Goal: Information Seeking & Learning: Learn about a topic

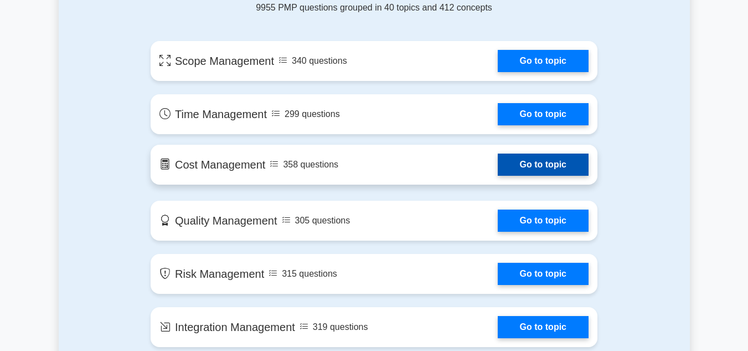
scroll to position [609, 0]
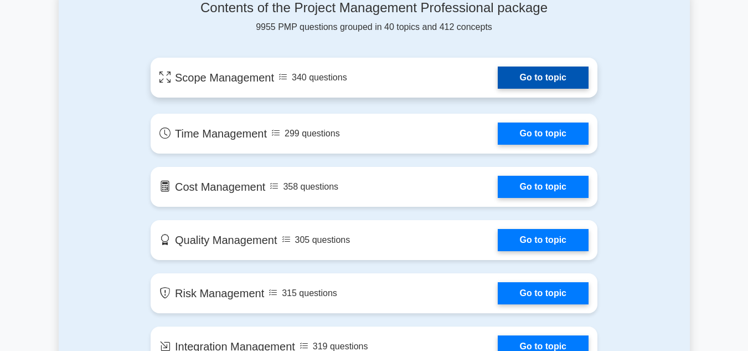
click at [537, 78] on link "Go to topic" at bounding box center [543, 77] width 91 height 22
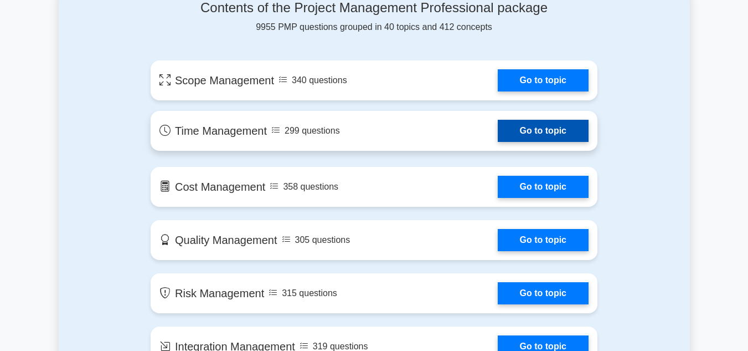
click at [545, 129] on link "Go to topic" at bounding box center [543, 131] width 91 height 22
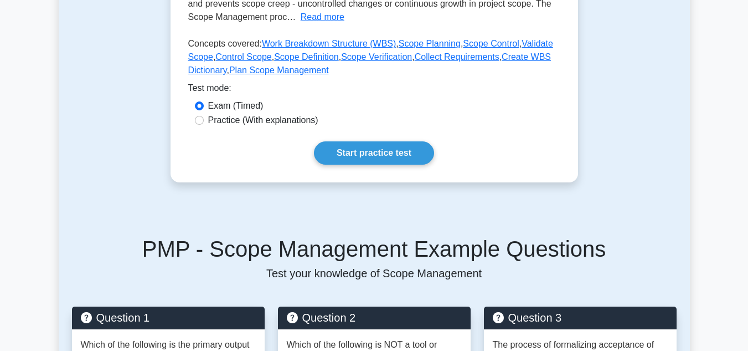
scroll to position [277, 0]
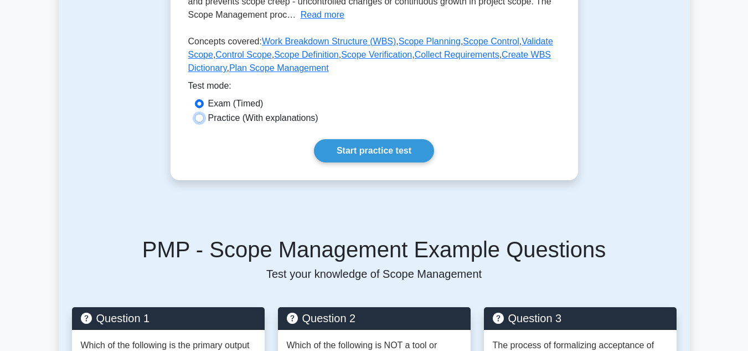
click at [201, 115] on input "Practice (With explanations)" at bounding box center [199, 118] width 9 height 9
radio input "true"
click at [360, 149] on link "Start practice test" at bounding box center [374, 150] width 120 height 23
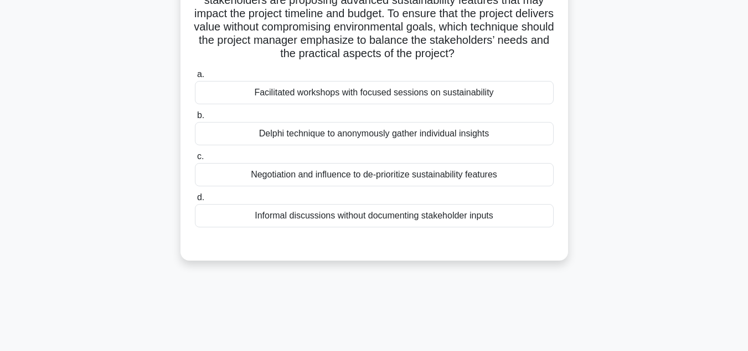
scroll to position [55, 0]
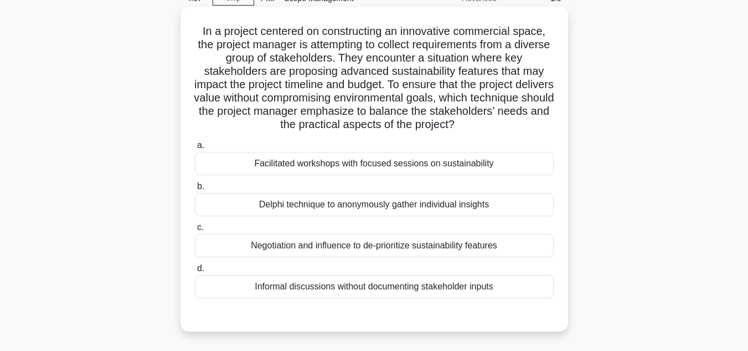
click at [215, 162] on div "Facilitated workshops with focused sessions on sustainability" at bounding box center [374, 163] width 359 height 23
click at [195, 149] on input "a. Facilitated workshops with focused sessions on sustainability" at bounding box center [195, 145] width 0 height 7
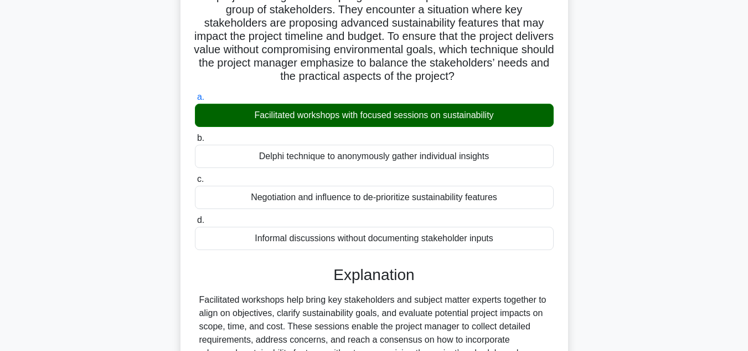
scroll to position [111, 0]
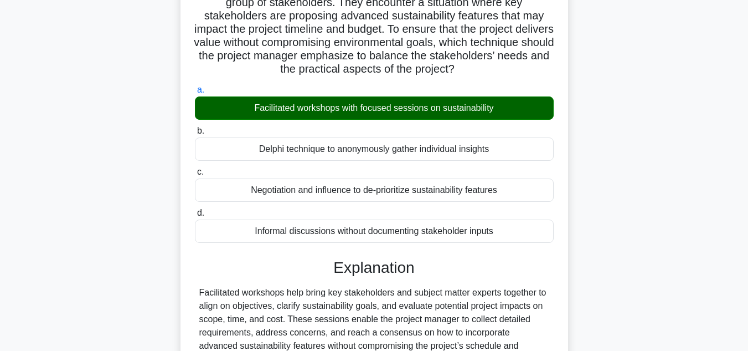
click at [345, 151] on div "Delphi technique to anonymously gather individual insights" at bounding box center [374, 148] width 359 height 23
click at [195, 135] on input "b. Delphi technique to anonymously gather individual insights" at bounding box center [195, 130] width 0 height 7
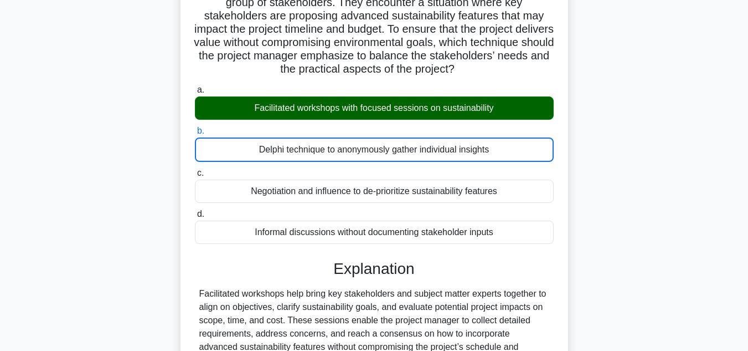
click at [300, 93] on label "a. Facilitated workshops with focused sessions on sustainability" at bounding box center [374, 101] width 359 height 37
click at [195, 93] on input "a. Facilitated workshops with focused sessions on sustainability" at bounding box center [195, 89] width 0 height 7
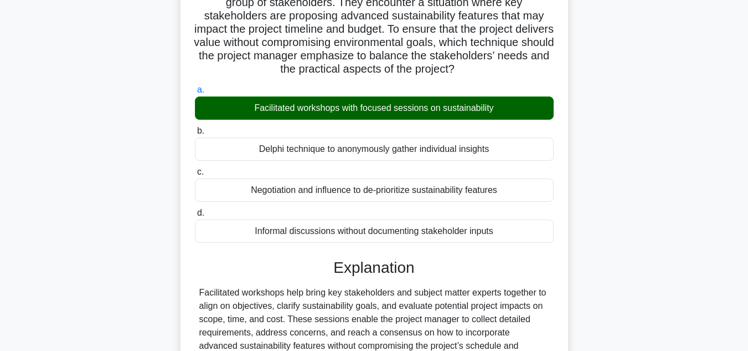
click at [300, 106] on div "Facilitated workshops with focused sessions on sustainability" at bounding box center [374, 107] width 359 height 23
click at [195, 94] on input "a. Facilitated workshops with focused sessions on sustainability" at bounding box center [195, 89] width 0 height 7
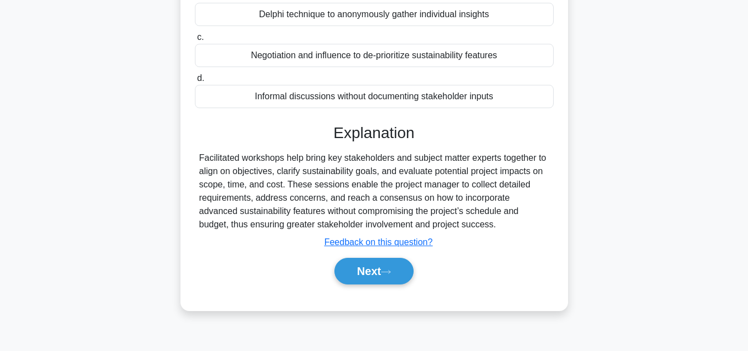
scroll to position [248, 0]
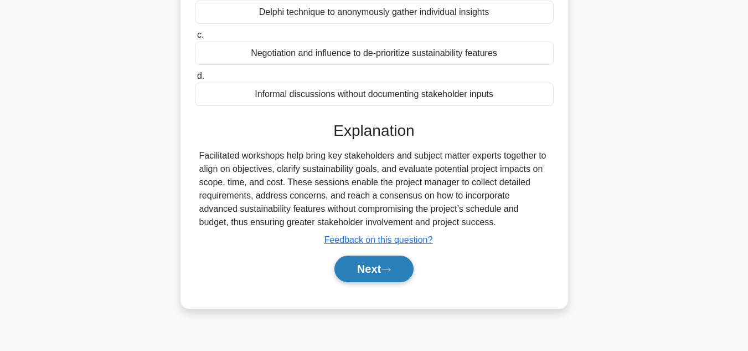
click at [372, 269] on button "Next" at bounding box center [374, 268] width 79 height 27
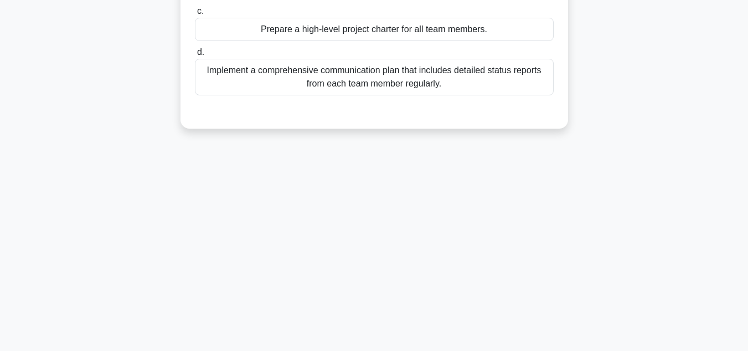
scroll to position [26, 0]
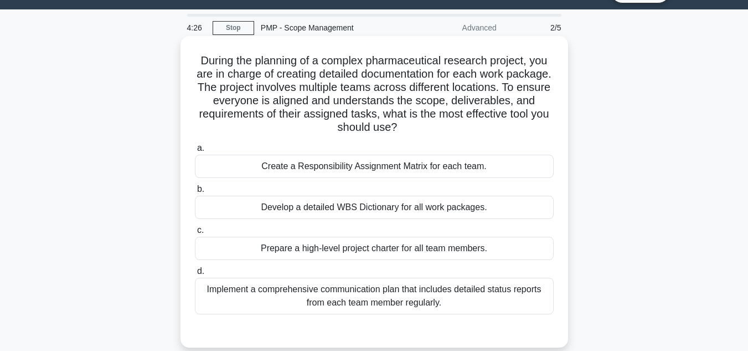
click at [359, 211] on div "Develop a detailed WBS Dictionary for all work packages." at bounding box center [374, 207] width 359 height 23
click at [195, 193] on input "b. Develop a detailed WBS Dictionary for all work packages." at bounding box center [195, 189] width 0 height 7
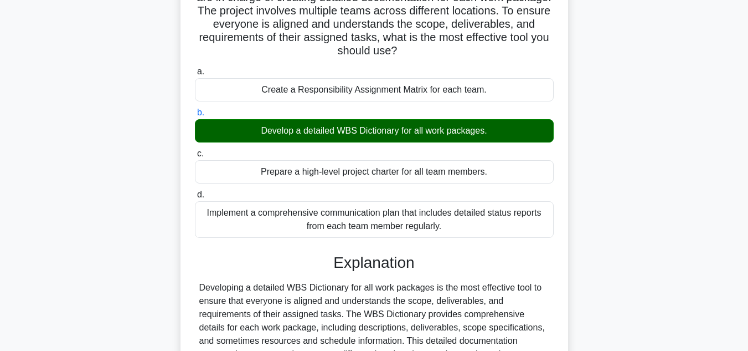
scroll to position [137, 0]
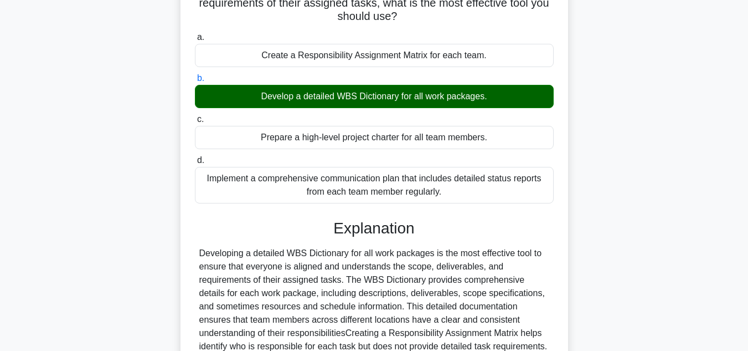
click at [323, 53] on div "Create a Responsibility Assignment Matrix for each team." at bounding box center [374, 55] width 359 height 23
click at [195, 41] on input "a. Create a Responsibility Assignment Matrix for each team." at bounding box center [195, 37] width 0 height 7
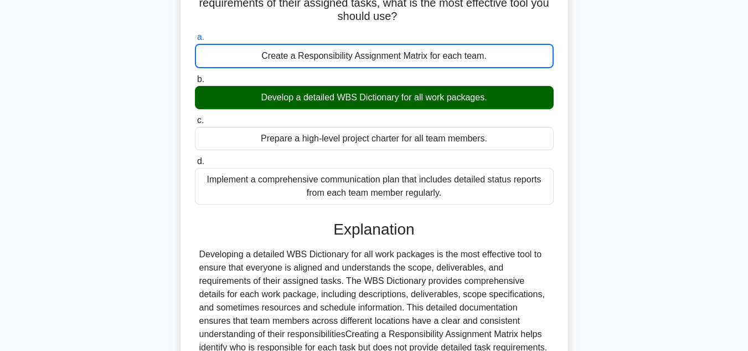
click at [323, 53] on div "Create a Responsibility Assignment Matrix for each team." at bounding box center [374, 56] width 359 height 24
click at [195, 41] on input "a. Create a Responsibility Assignment Matrix for each team." at bounding box center [195, 37] width 0 height 7
click at [323, 53] on div "Create a Responsibility Assignment Matrix for each team." at bounding box center [374, 56] width 359 height 24
click at [195, 41] on input "a. Create a Responsibility Assignment Matrix for each team." at bounding box center [195, 37] width 0 height 7
click at [323, 53] on div "Create a Responsibility Assignment Matrix for each team." at bounding box center [374, 56] width 359 height 24
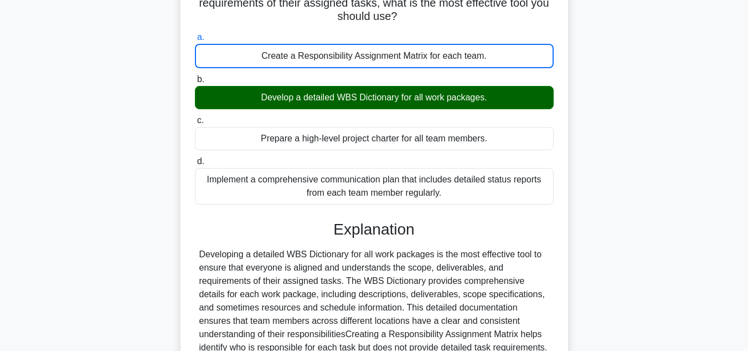
click at [195, 41] on input "a. Create a Responsibility Assignment Matrix for each team." at bounding box center [195, 37] width 0 height 7
click at [376, 53] on div "Create a Responsibility Assignment Matrix for each team." at bounding box center [374, 56] width 359 height 24
click at [195, 41] on input "a. Create a Responsibility Assignment Matrix for each team." at bounding box center [195, 37] width 0 height 7
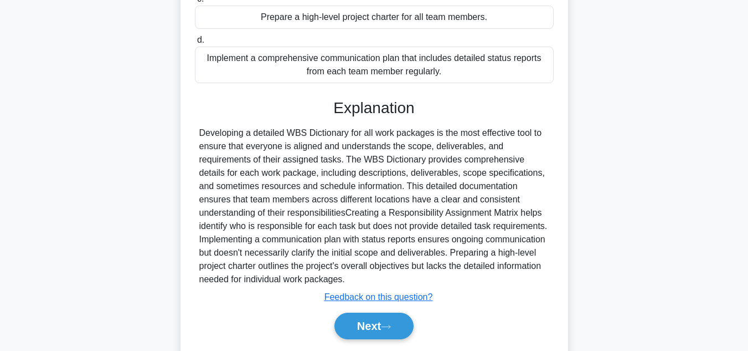
scroll to position [294, 0]
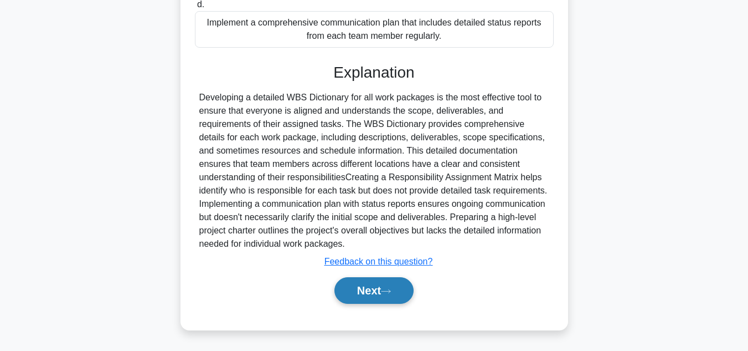
click at [368, 285] on button "Next" at bounding box center [374, 290] width 79 height 27
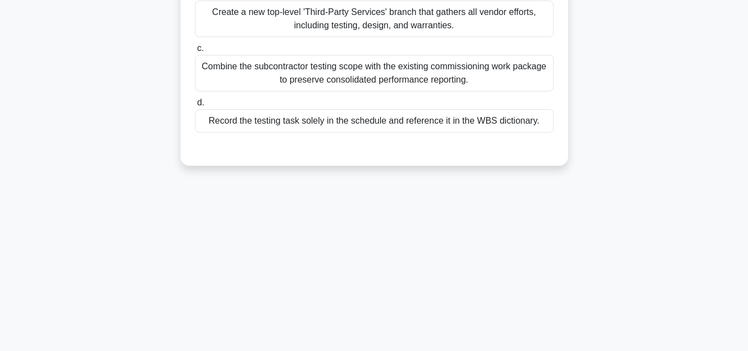
click at [321, 120] on div "Record the testing task solely in the schedule and reference it in the WBS dict…" at bounding box center [374, 120] width 359 height 23
click at [195, 106] on input "d. Record the testing task solely in the schedule and reference it in the WBS d…" at bounding box center [195, 102] width 0 height 7
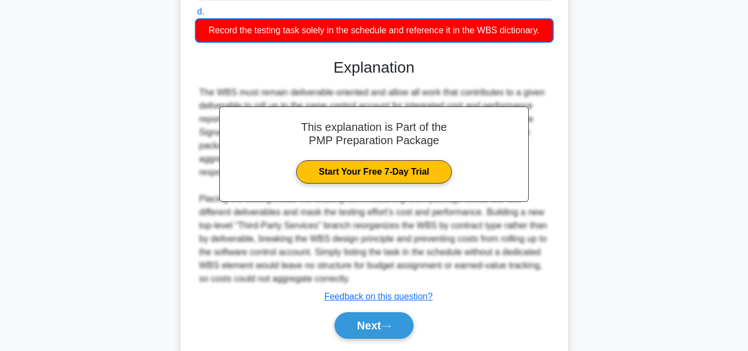
scroll to position [358, 0]
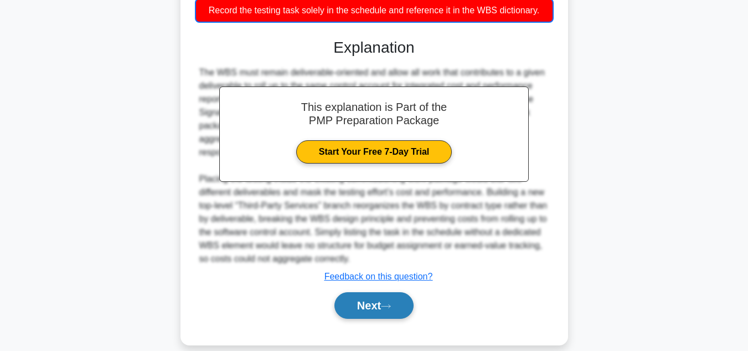
click at [368, 306] on button "Next" at bounding box center [374, 305] width 79 height 27
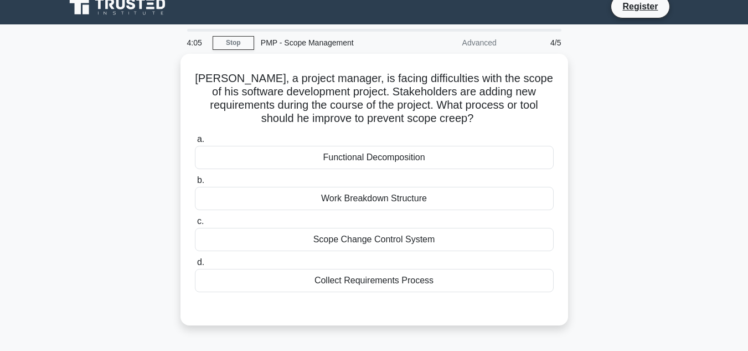
scroll to position [0, 0]
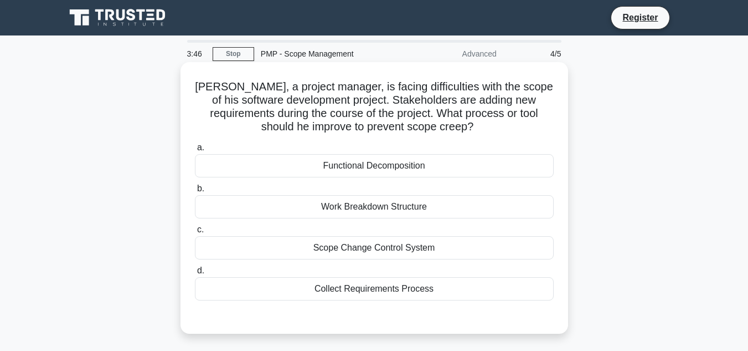
click at [379, 289] on div "Collect Requirements Process" at bounding box center [374, 288] width 359 height 23
click at [195, 274] on input "d. Collect Requirements Process" at bounding box center [195, 270] width 0 height 7
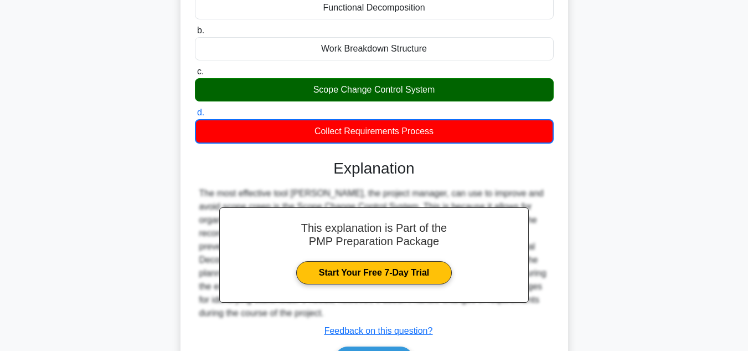
scroll to position [222, 0]
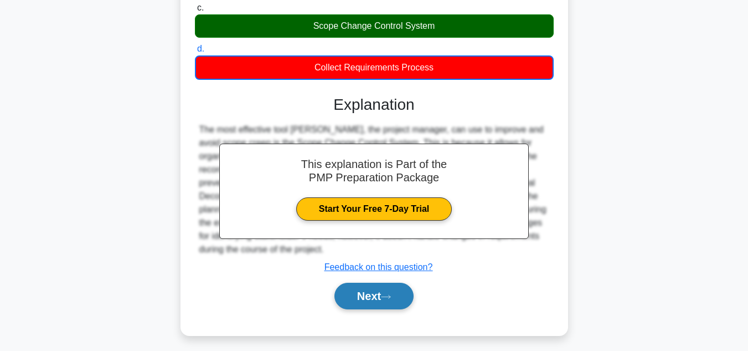
click at [372, 301] on button "Next" at bounding box center [374, 296] width 79 height 27
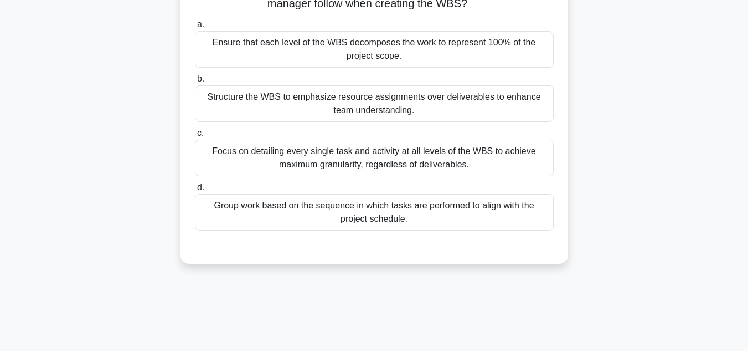
scroll to position [111, 0]
click at [365, 215] on div "Group work based on the sequence in which tasks are performed to align with the…" at bounding box center [374, 211] width 359 height 37
click at [195, 190] on input "d. Group work based on the sequence in which tasks are performed to align with …" at bounding box center [195, 186] width 0 height 7
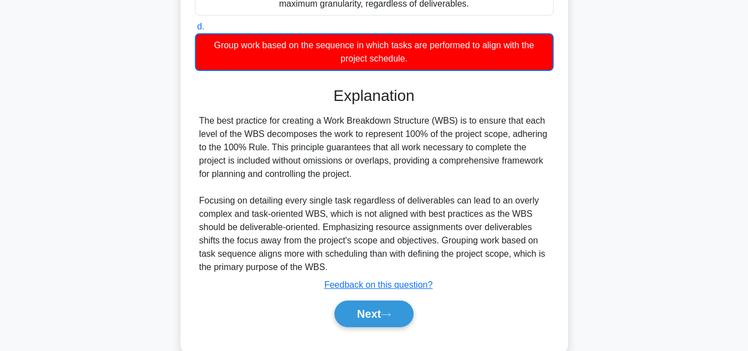
scroll to position [277, 0]
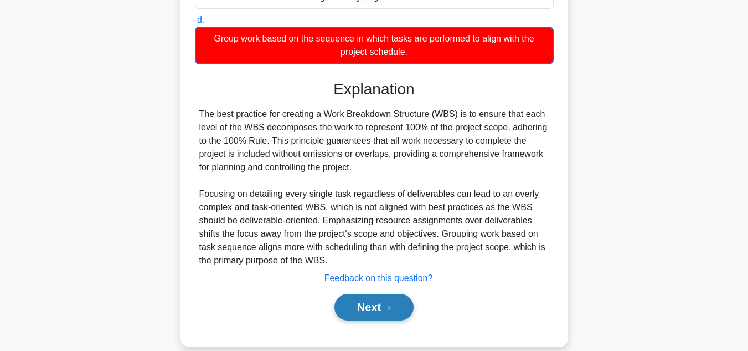
click at [381, 302] on button "Next" at bounding box center [374, 307] width 79 height 27
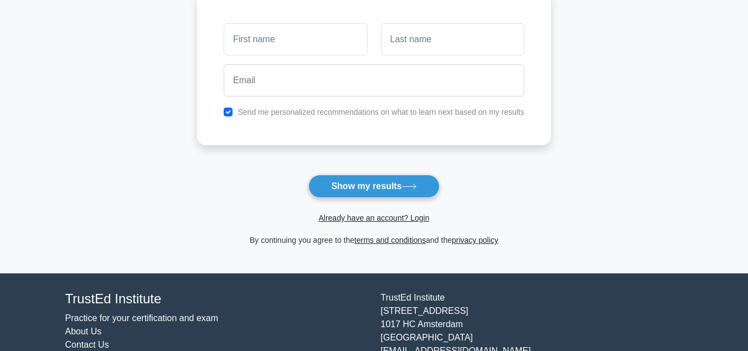
scroll to position [166, 0]
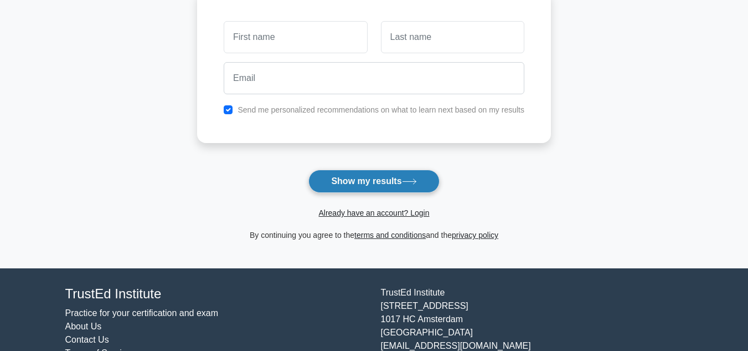
click at [353, 177] on button "Show my results" at bounding box center [374, 181] width 131 height 23
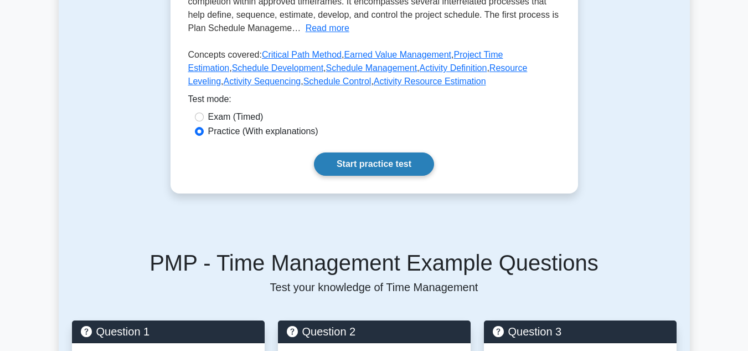
click at [373, 165] on link "Start practice test" at bounding box center [374, 163] width 120 height 23
